Goal: Information Seeking & Learning: Learn about a topic

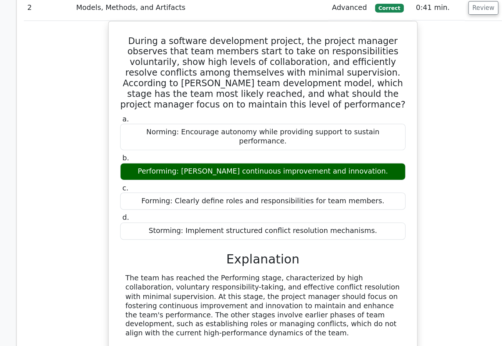
scroll to position [836, 0]
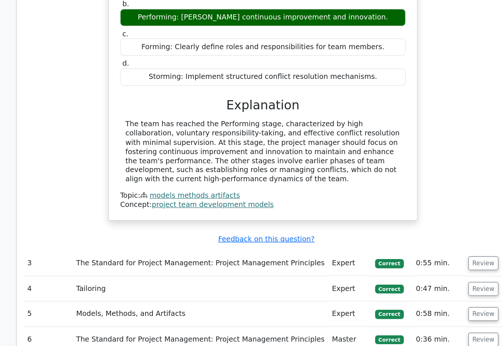
click at [421, 260] on button "Review" at bounding box center [433, 265] width 25 height 11
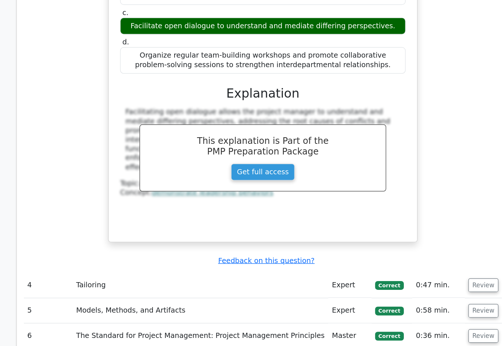
click at [421, 279] on button "Review" at bounding box center [433, 284] width 25 height 11
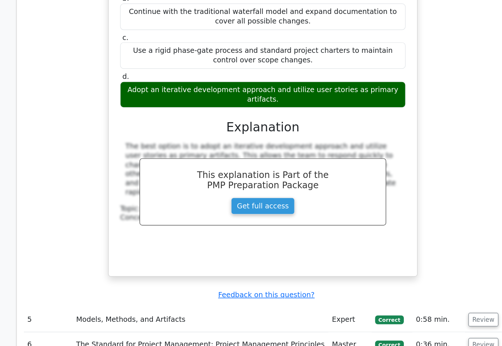
click at [421, 307] on button "Review" at bounding box center [433, 312] width 25 height 11
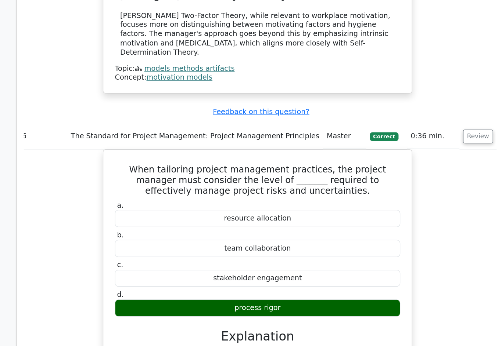
scroll to position [0, 4]
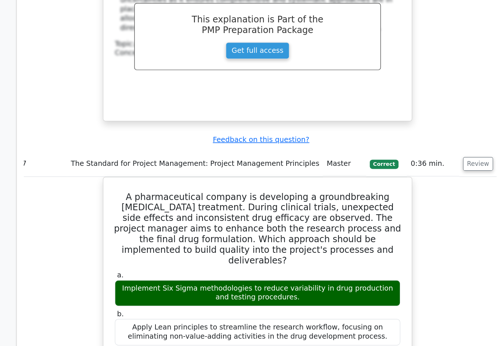
scroll to position [2801, 0]
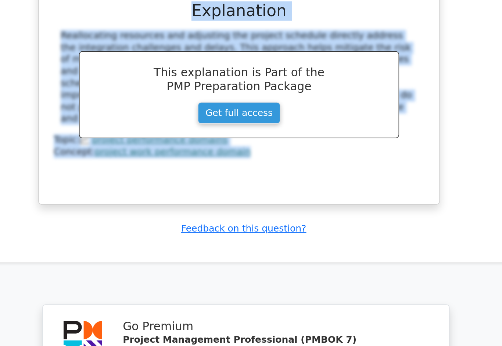
scroll to position [4814, 0]
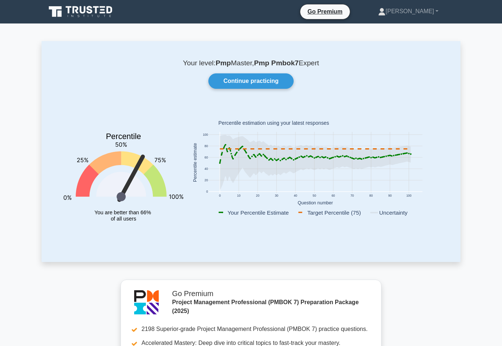
click at [272, 84] on link "Continue practicing" at bounding box center [250, 80] width 85 height 15
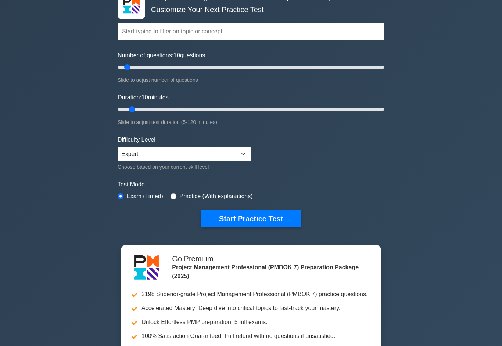
scroll to position [49, 0]
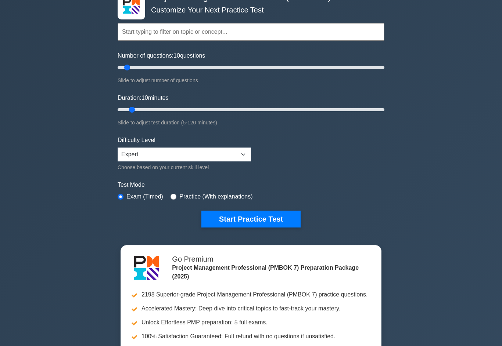
click at [279, 228] on button "Start Practice Test" at bounding box center [250, 219] width 99 height 17
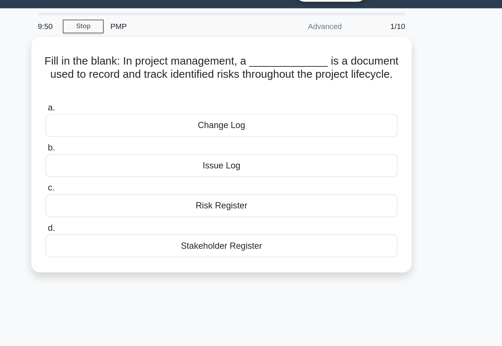
click at [178, 149] on div "Risk Register" at bounding box center [251, 156] width 238 height 15
click at [132, 144] on input "c. Risk Register" at bounding box center [132, 145] width 0 height 5
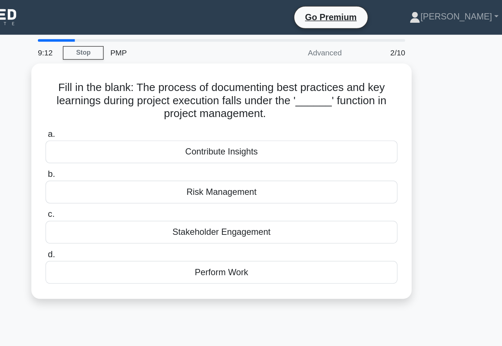
click at [163, 179] on div "Perform Work" at bounding box center [251, 184] width 238 height 15
click at [132, 175] on input "d. Perform Work" at bounding box center [132, 172] width 0 height 5
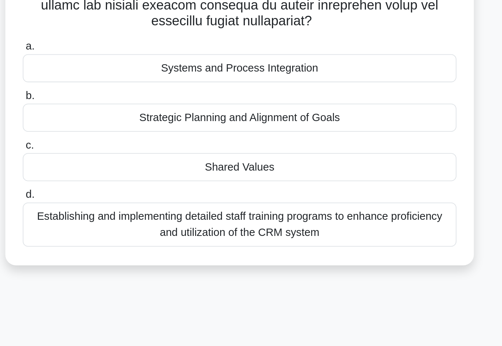
scroll to position [44, 0]
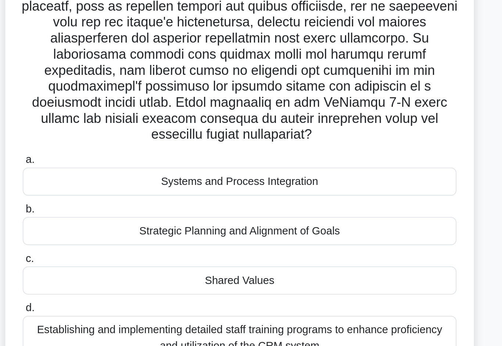
click at [132, 202] on div "Strategic Planning and Alignment of Goals" at bounding box center [251, 209] width 238 height 15
click at [132, 195] on input "b. Strategic Planning and Alignment of Goals" at bounding box center [132, 197] width 0 height 5
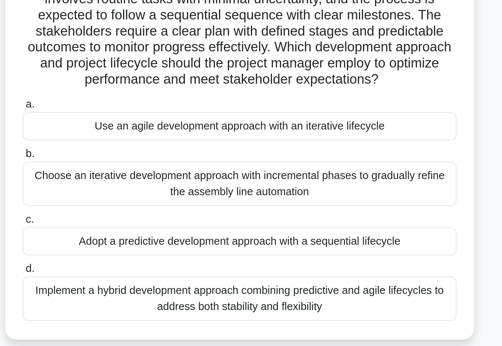
scroll to position [0, 0]
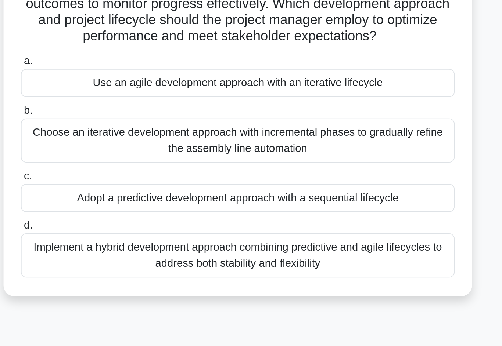
click at [132, 211] on div "Adopt a predictive development approach with a sequential lifecycle" at bounding box center [251, 218] width 238 height 15
click at [132, 204] on input "c. Adopt a predictive development approach with a sequential lifecycle" at bounding box center [132, 206] width 0 height 5
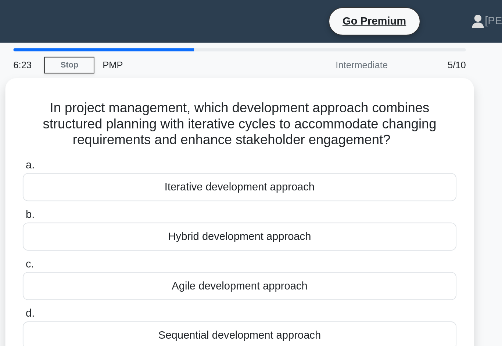
click at [132, 106] on div "Iterative development approach" at bounding box center [251, 102] width 238 height 15
click at [132, 93] on input "a. Iterative development approach" at bounding box center [132, 90] width 0 height 5
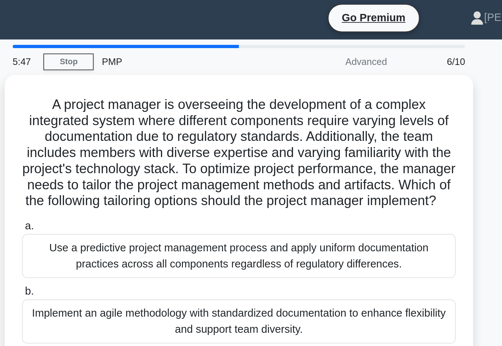
scroll to position [2, 0]
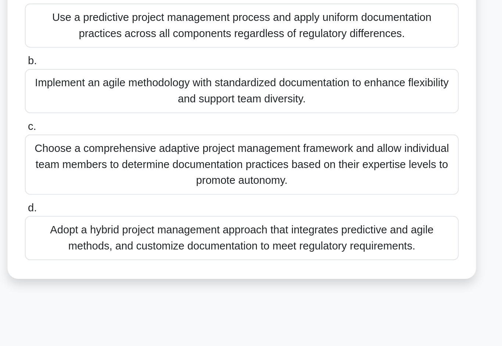
click at [132, 245] on div "Adopt a hybrid project management approach that integrates predictive and agile…" at bounding box center [251, 257] width 238 height 24
click at [132, 239] on input "d. Adopt a hybrid project management approach that integrates predictive and ag…" at bounding box center [132, 241] width 0 height 5
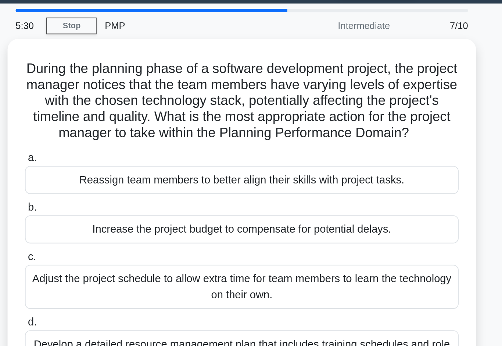
scroll to position [0, 0]
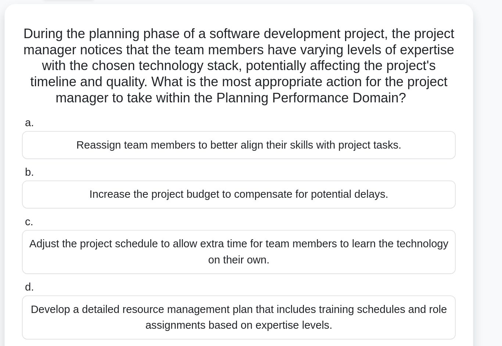
click at [132, 113] on div "Reassign team members to better align their skills with project tasks." at bounding box center [251, 120] width 238 height 15
click at [132, 106] on input "a. Reassign team members to better align their skills with project tasks." at bounding box center [132, 108] width 0 height 5
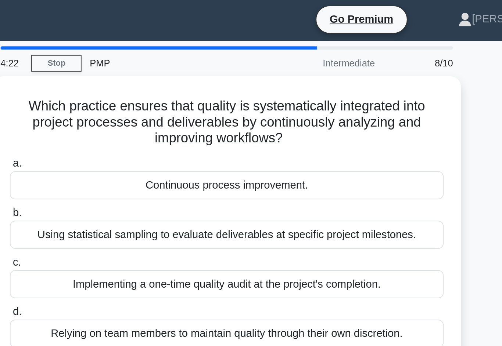
click at [239, 104] on div "Continuous process improvement." at bounding box center [251, 102] width 238 height 15
click at [132, 93] on input "a. Continuous process improvement." at bounding box center [132, 90] width 0 height 5
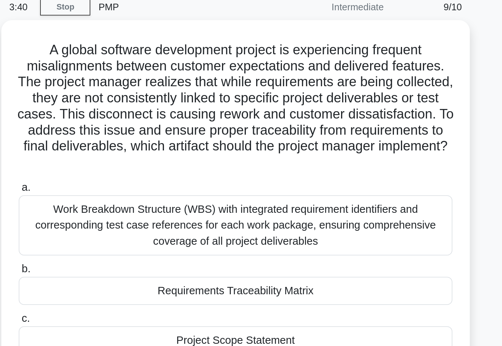
click at [247, 139] on div "Work Breakdown Structure (WBS) with integrated requirement identifiers and corr…" at bounding box center [251, 155] width 238 height 33
click at [132, 133] on input "a. Work Breakdown Structure (WBS) with integrated requirement identifiers and c…" at bounding box center [132, 135] width 0 height 5
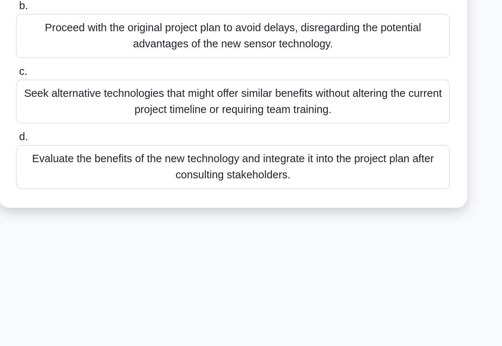
scroll to position [10, 0]
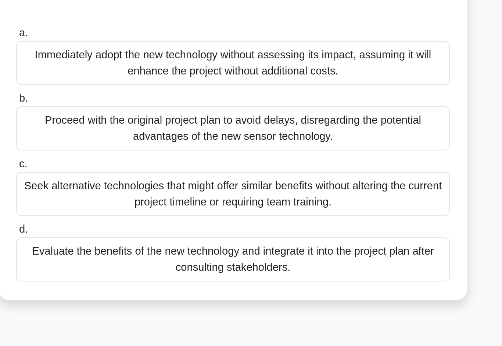
click at [132, 229] on div "Evaluate the benefits of the new technology and integrate it into the project p…" at bounding box center [251, 241] width 238 height 24
click at [132, 222] on input "d. Evaluate the benefits of the new technology and integrate it into the projec…" at bounding box center [132, 224] width 0 height 5
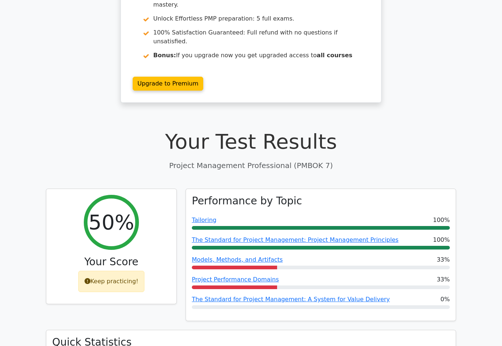
scroll to position [153, 0]
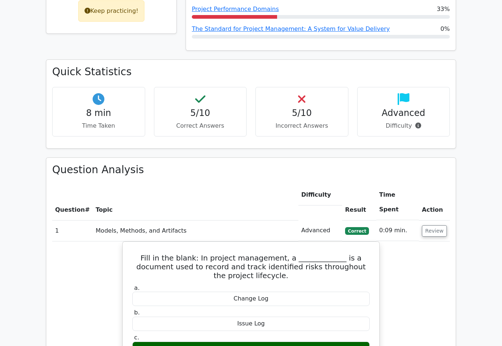
click at [439, 226] on button "Review" at bounding box center [433, 231] width 25 height 11
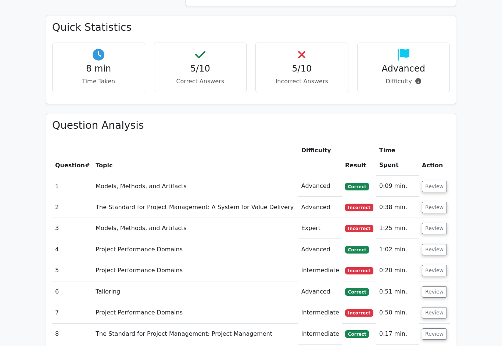
scroll to position [408, 0]
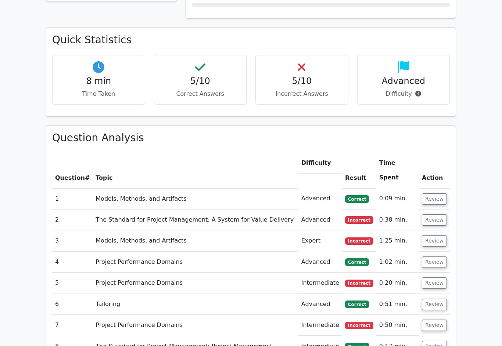
click at [439, 194] on button "Review" at bounding box center [433, 199] width 25 height 11
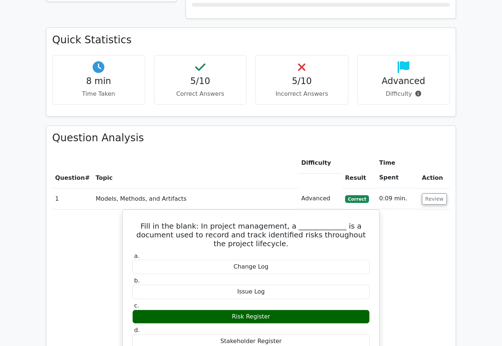
click at [441, 193] on button "Review" at bounding box center [433, 198] width 25 height 11
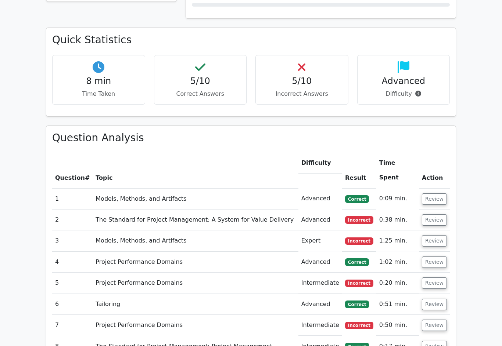
click at [438, 214] on button "Review" at bounding box center [433, 219] width 25 height 11
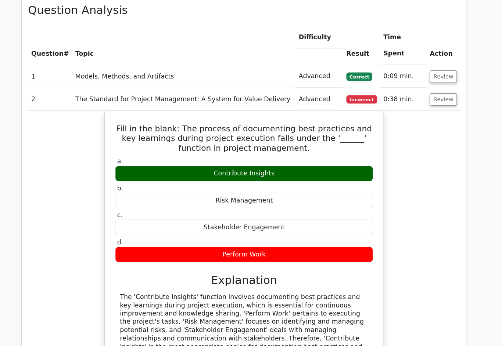
scroll to position [522, 0]
